Goal: Download file/media

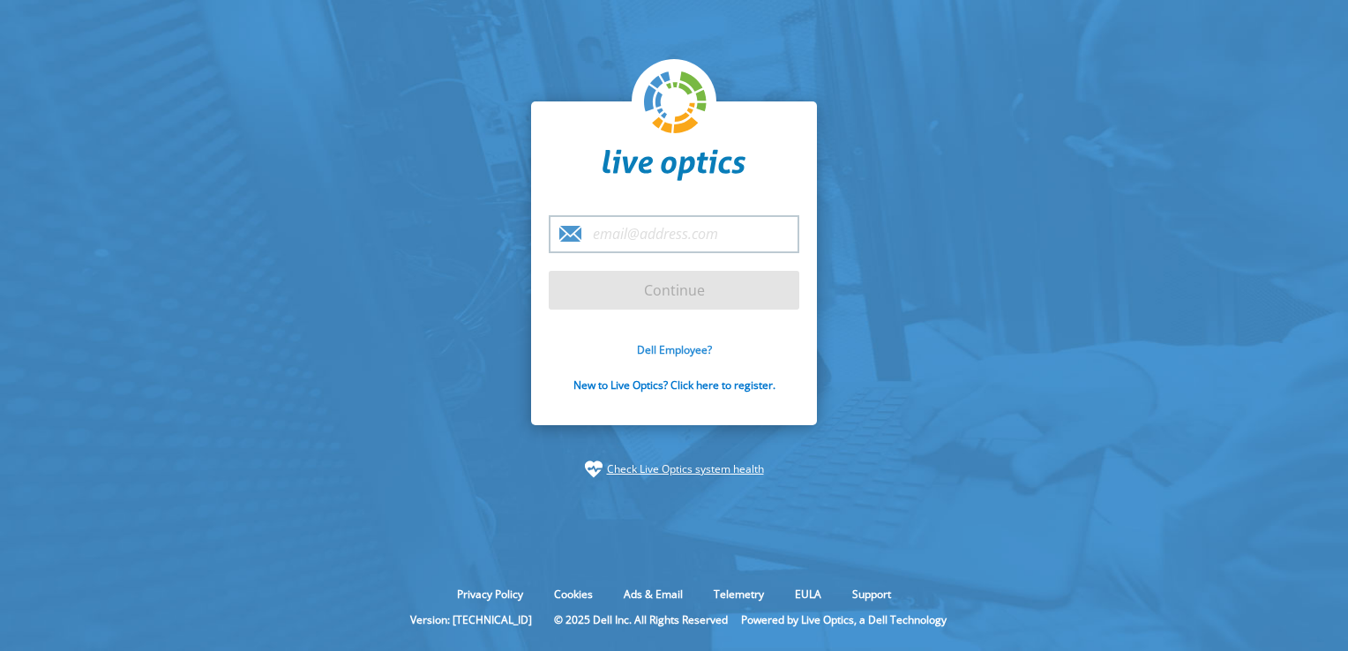
click at [681, 350] on link "Dell Employee?" at bounding box center [674, 349] width 75 height 15
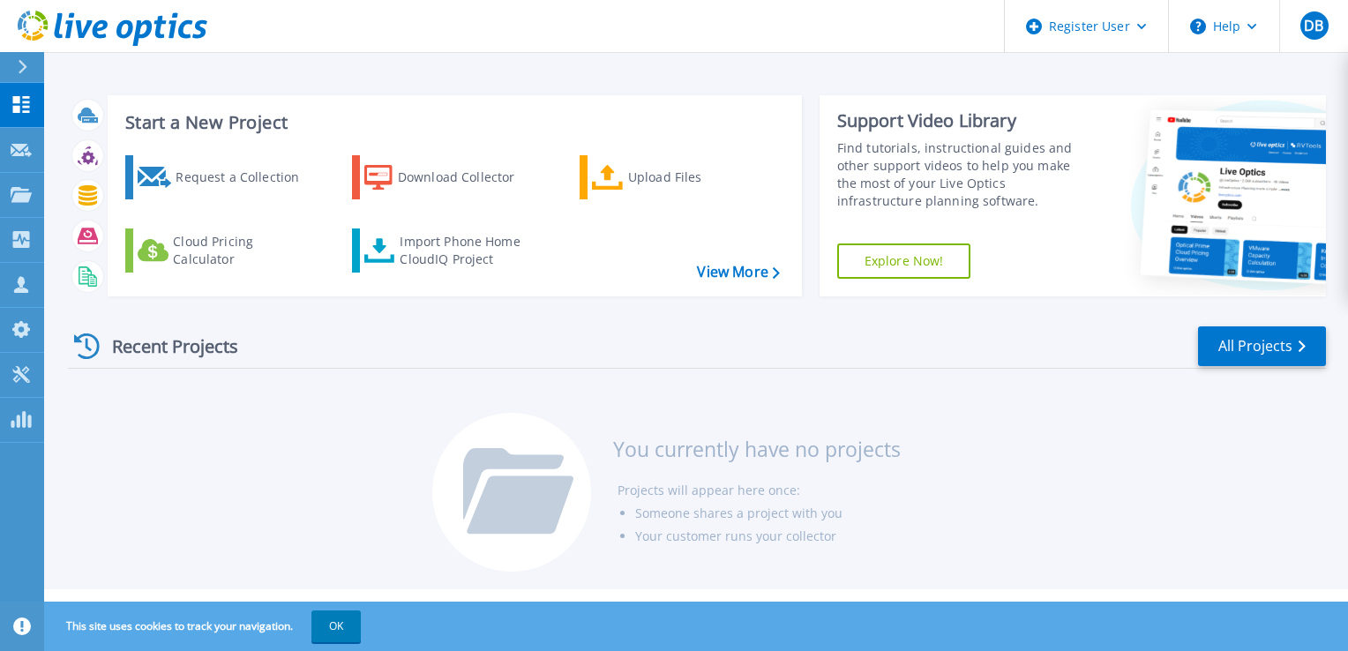
click at [412, 385] on div "Recent Projects All Projects You currently have no projects Projects will appea…" at bounding box center [697, 450] width 1258 height 279
click at [453, 178] on div "Download Collector" at bounding box center [468, 177] width 141 height 35
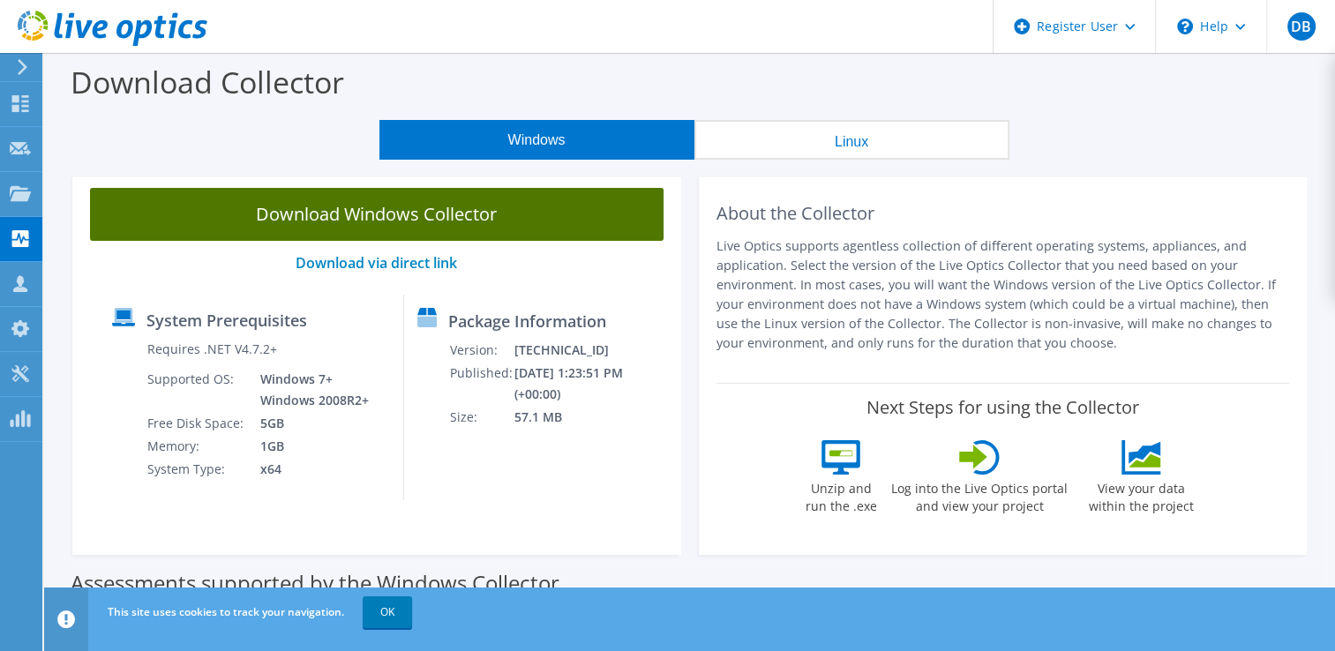
click at [363, 213] on link "Download Windows Collector" at bounding box center [376, 214] width 573 height 53
